Goal: Task Accomplishment & Management: Complete application form

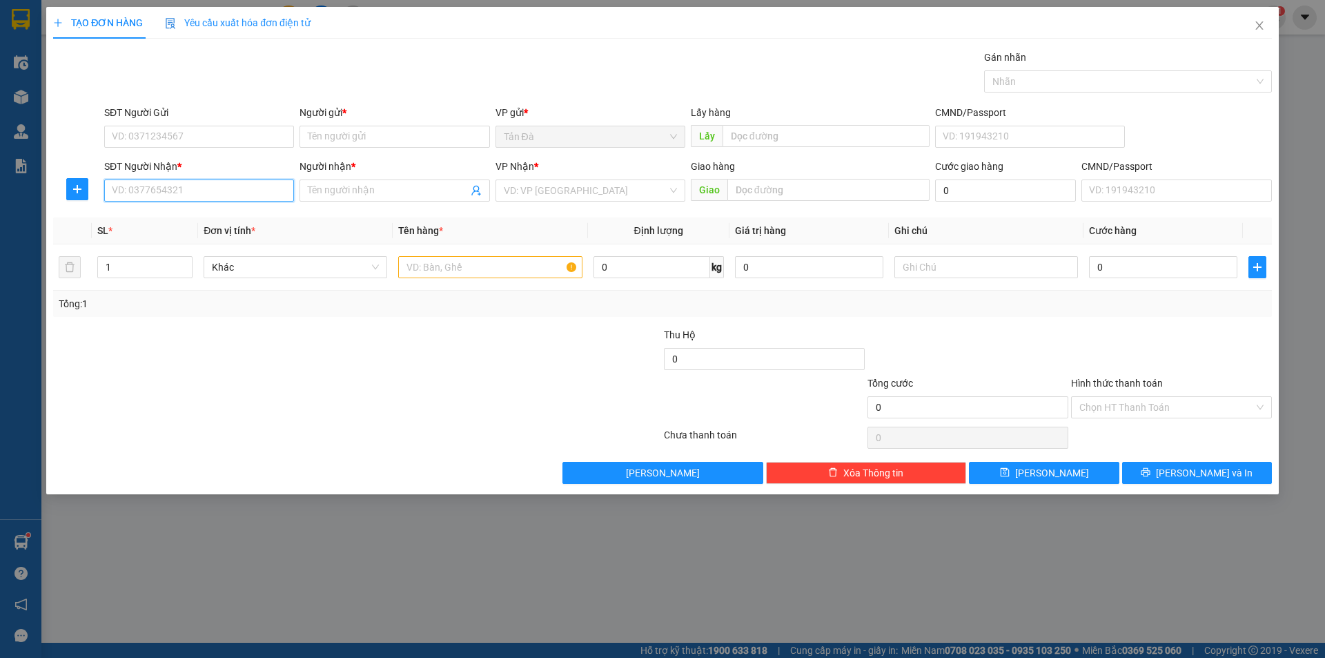
click at [179, 194] on input "SĐT Người Nhận *" at bounding box center [199, 190] width 190 height 22
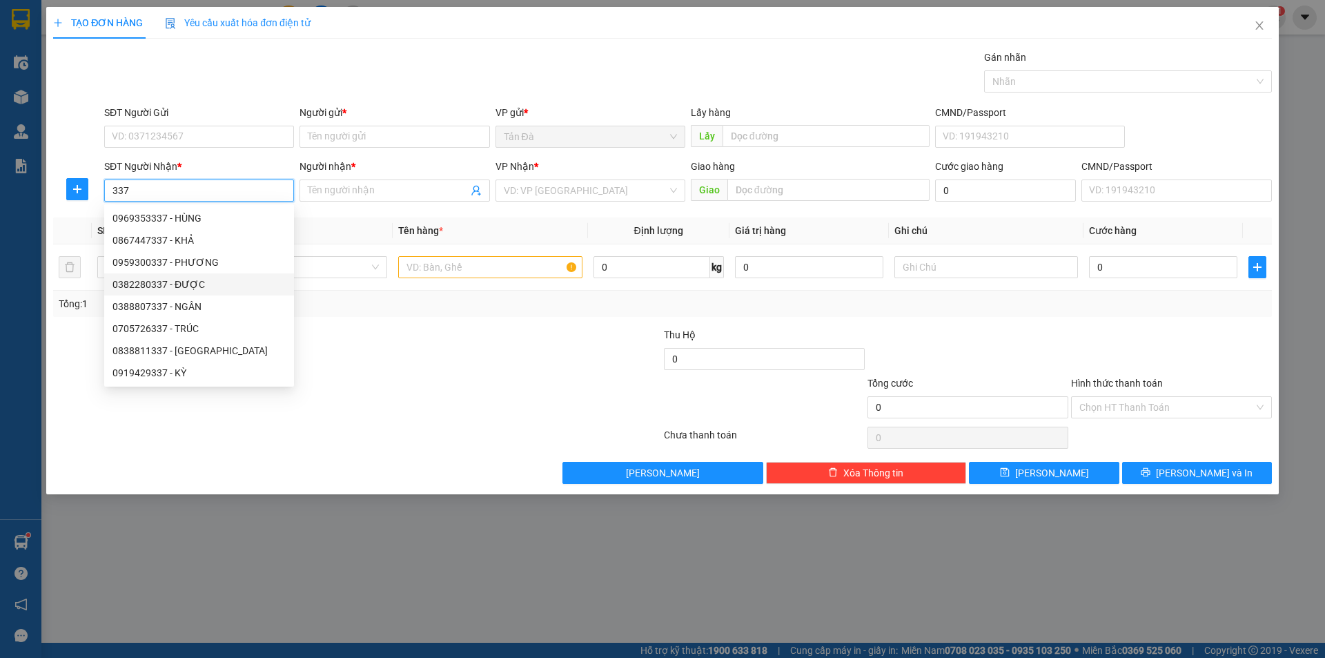
click at [183, 281] on div "0382280337 - ĐƯỢC" at bounding box center [198, 284] width 173 height 15
type input "0382280337"
type input "ĐƯỢC"
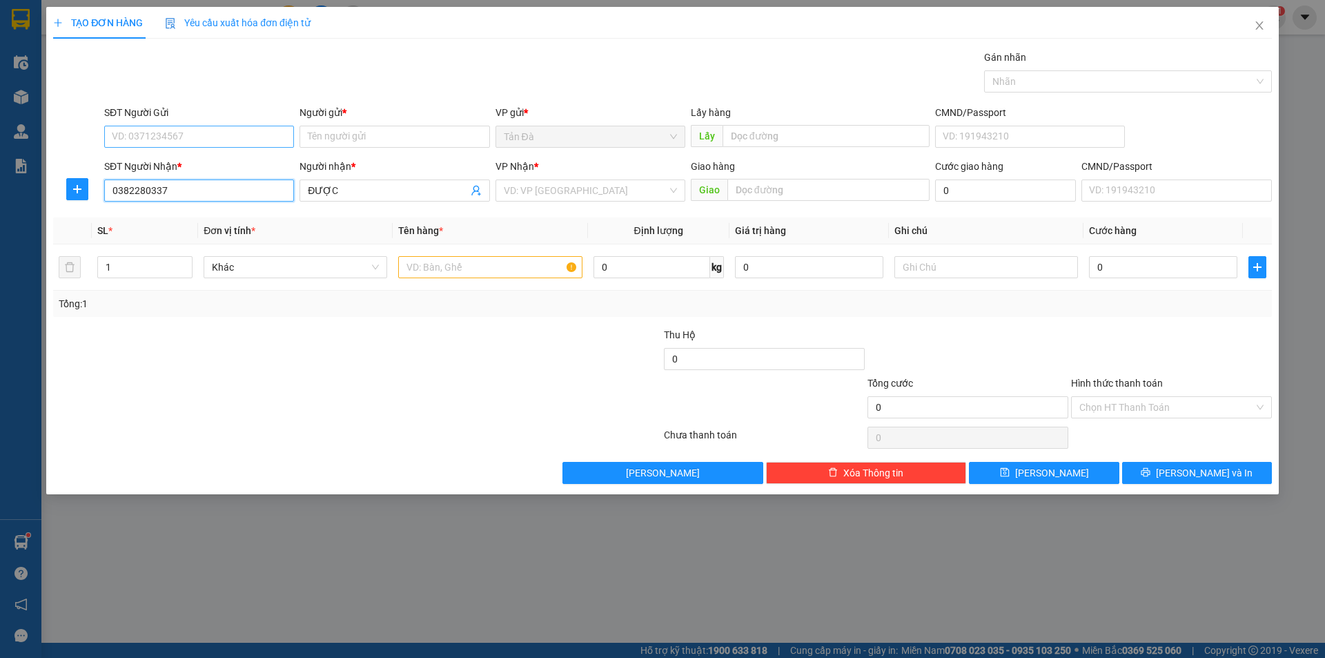
type input "0382280337"
click at [237, 139] on input "SĐT Người Gửi" at bounding box center [199, 137] width 190 height 22
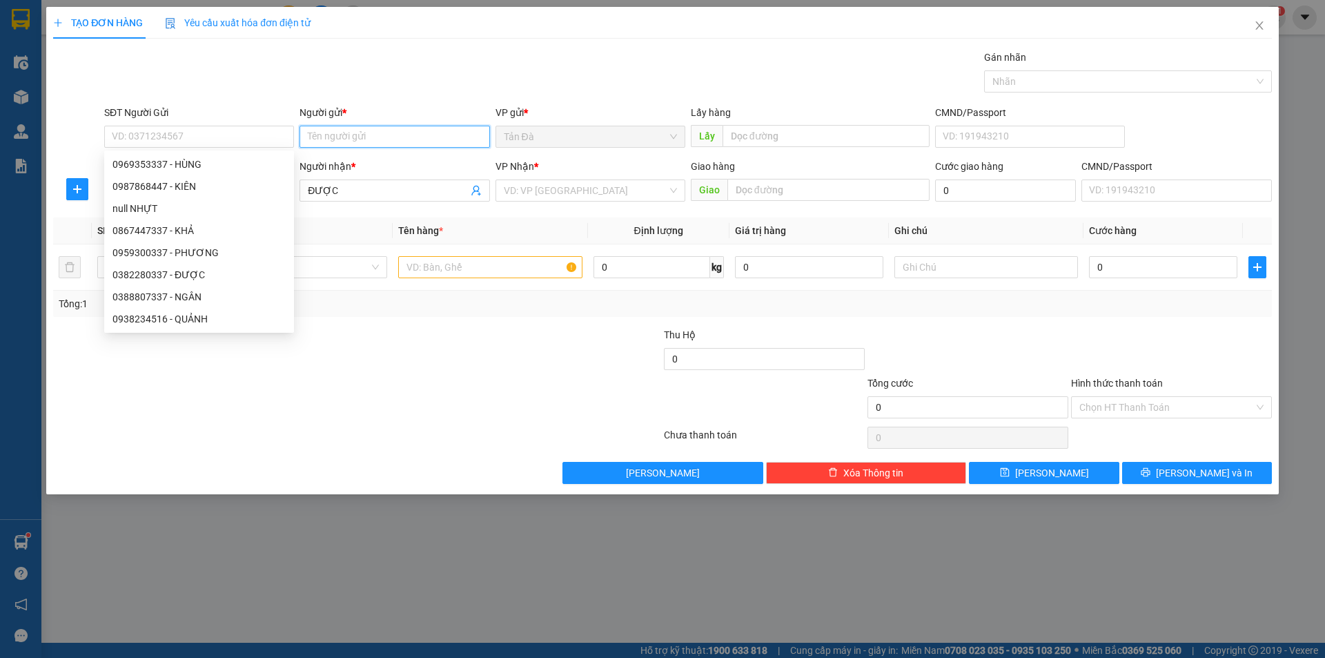
click at [339, 137] on input "Người gửi *" at bounding box center [395, 137] width 190 height 22
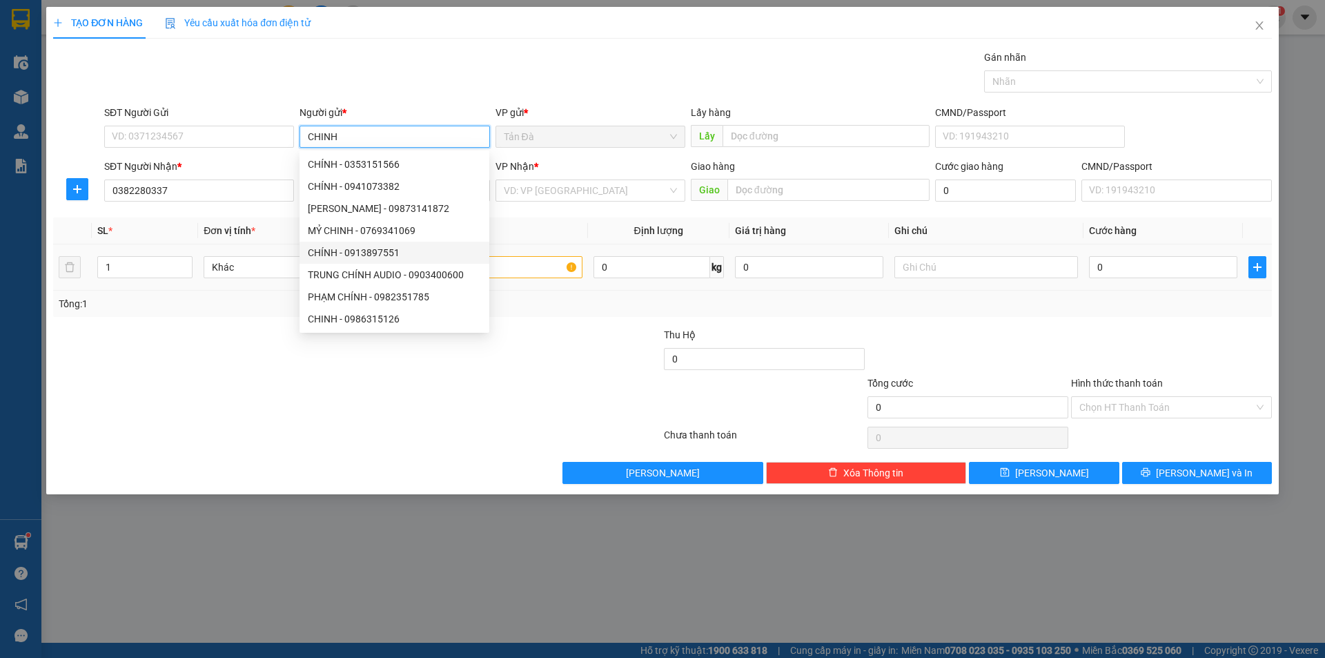
type input "CHINH"
click at [507, 267] on input "text" at bounding box center [490, 267] width 184 height 22
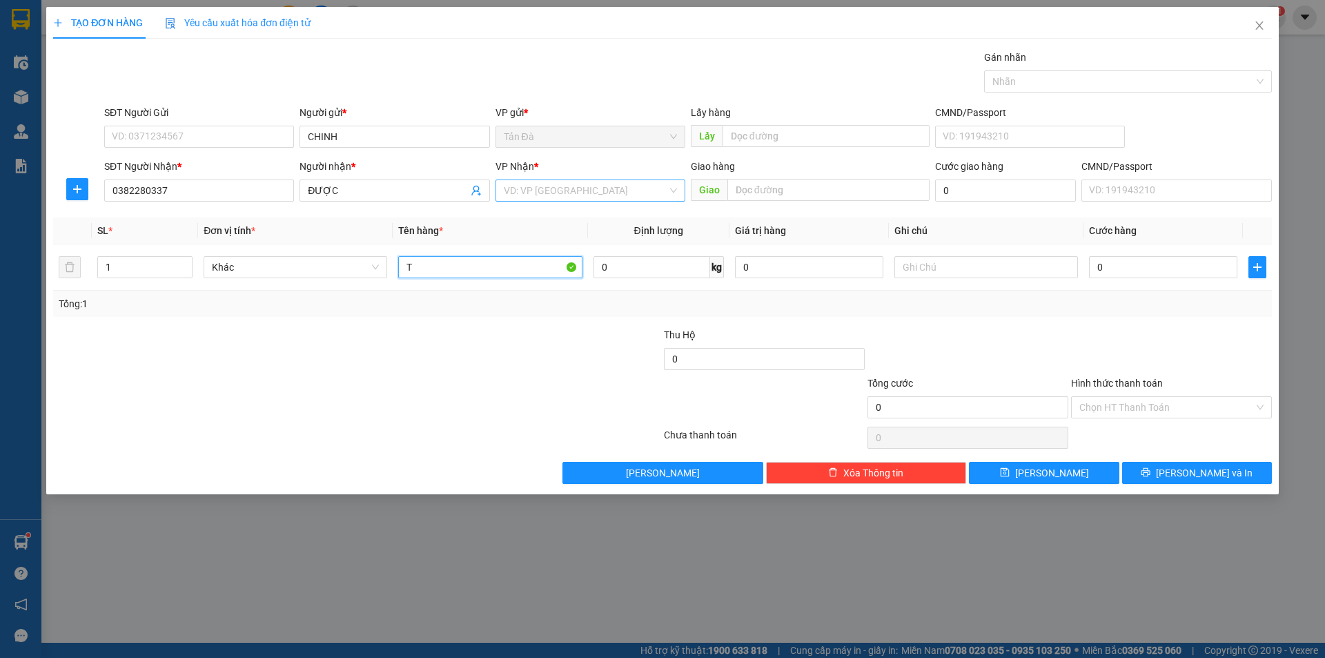
type input "T"
click at [556, 190] on input "search" at bounding box center [586, 190] width 164 height 21
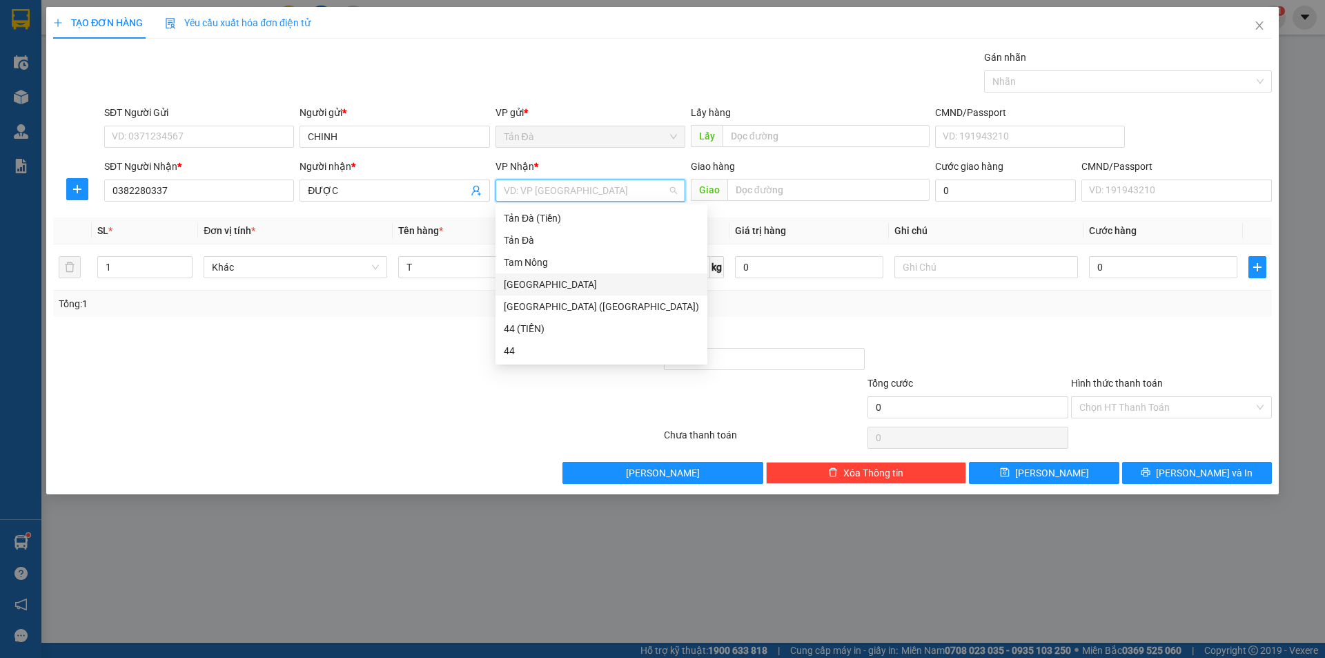
click at [527, 280] on div "[GEOGRAPHIC_DATA]" at bounding box center [601, 284] width 195 height 15
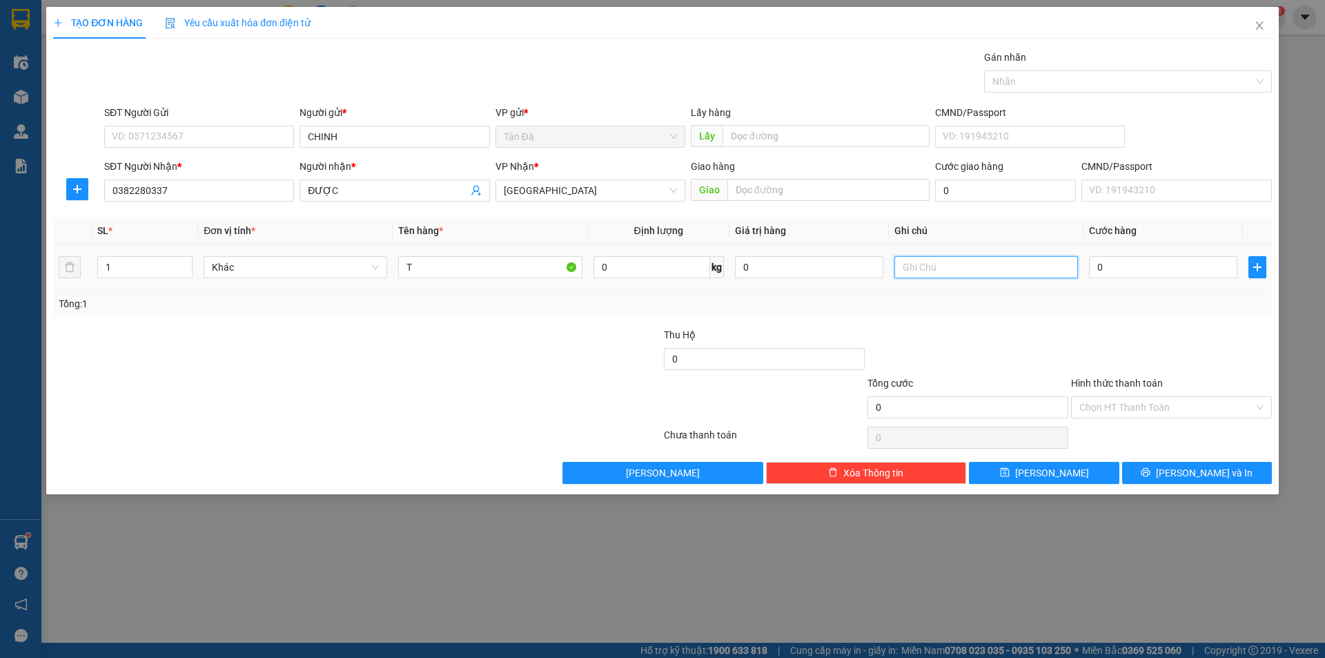
click at [952, 265] on input "text" at bounding box center [986, 267] width 184 height 22
type input "BÔNG"
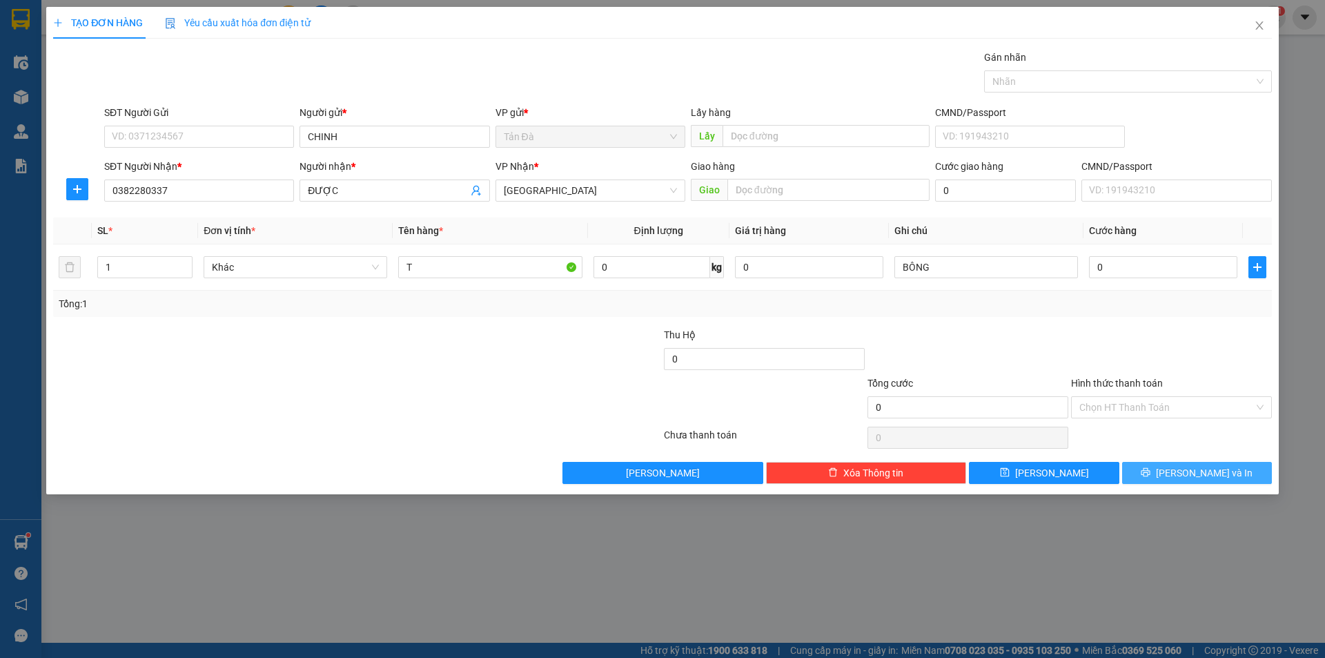
click at [1187, 466] on span "[PERSON_NAME] và In" at bounding box center [1204, 472] width 97 height 15
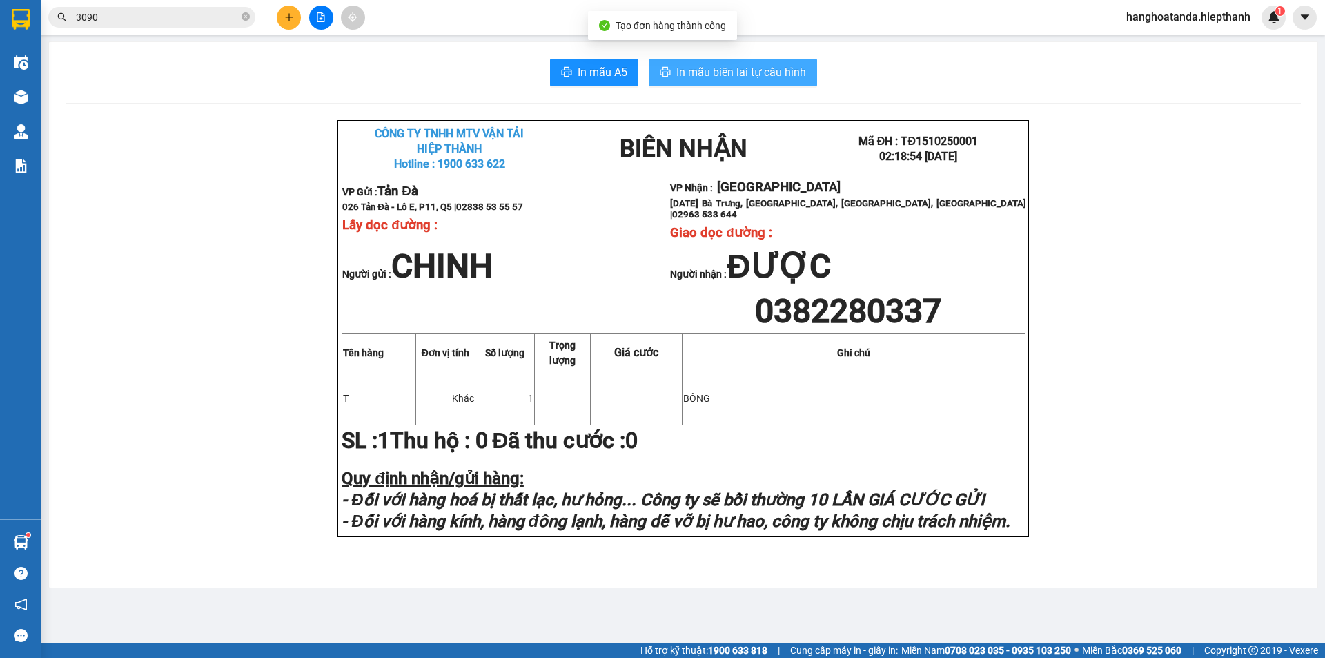
click at [732, 70] on span "In mẫu biên lai tự cấu hình" at bounding box center [741, 71] width 130 height 17
click at [685, 286] on p "Người nhận : ĐƯỢC" at bounding box center [848, 265] width 356 height 39
